Goal: Find specific page/section: Find specific page/section

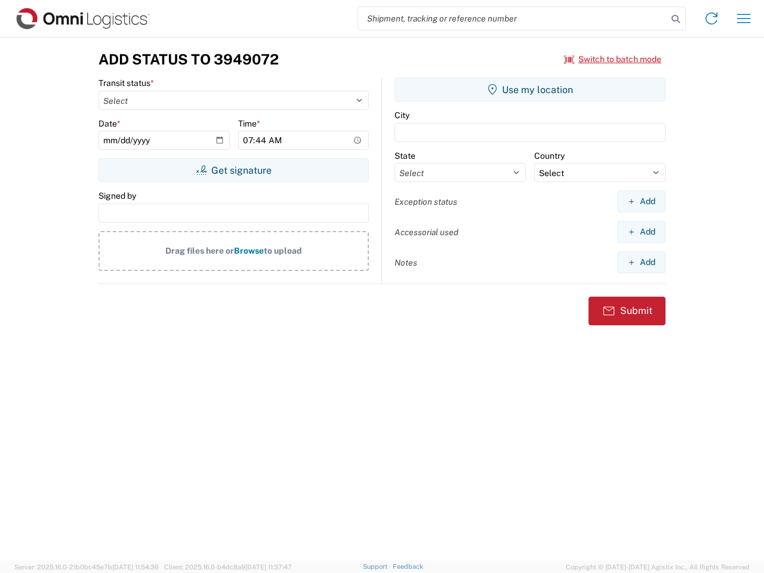
click at [513, 18] on input "search" at bounding box center [512, 18] width 309 height 23
click at [676, 19] on icon at bounding box center [675, 19] width 17 height 17
click at [711, 18] on icon at bounding box center [711, 18] width 19 height 19
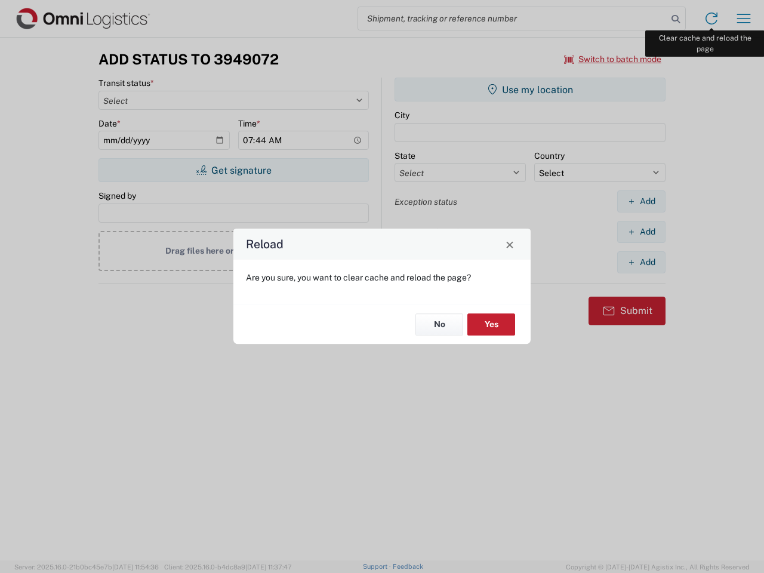
click at [744, 18] on div "Reload Are you sure, you want to clear cache and reload the page? No Yes" at bounding box center [382, 286] width 764 height 573
click at [613, 59] on div "Reload Are you sure, you want to clear cache and reload the page? No Yes" at bounding box center [382, 286] width 764 height 573
click at [233, 170] on div "Reload Are you sure, you want to clear cache and reload the page? No Yes" at bounding box center [382, 286] width 764 height 573
click at [530, 90] on div "Reload Are you sure, you want to clear cache and reload the page? No Yes" at bounding box center [382, 286] width 764 height 573
click at [641, 201] on div "Reload Are you sure, you want to clear cache and reload the page? No Yes" at bounding box center [382, 286] width 764 height 573
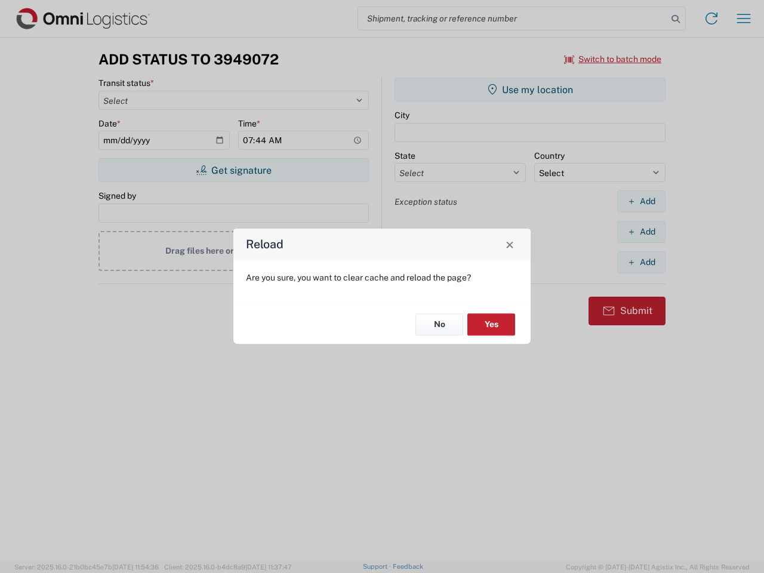
click at [641, 232] on div "Reload Are you sure, you want to clear cache and reload the page? No Yes" at bounding box center [382, 286] width 764 height 573
click at [641, 262] on div "Reload Are you sure, you want to clear cache and reload the page? No Yes" at bounding box center [382, 286] width 764 height 573
